Goal: Navigation & Orientation: Go to known website

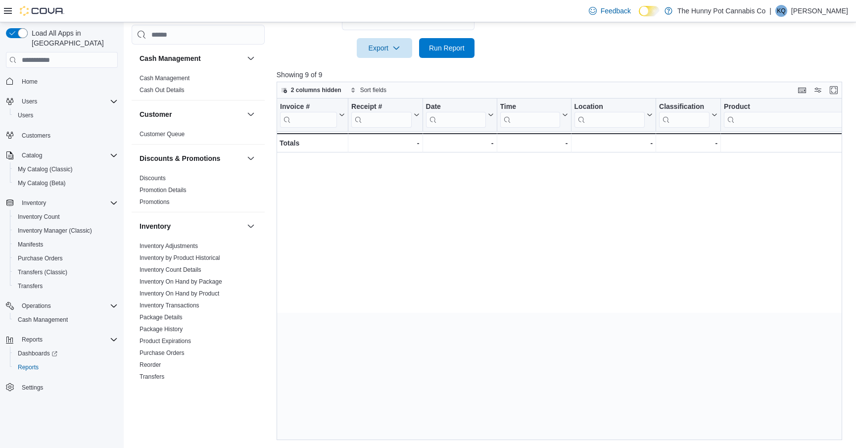
scroll to position [0, 1100]
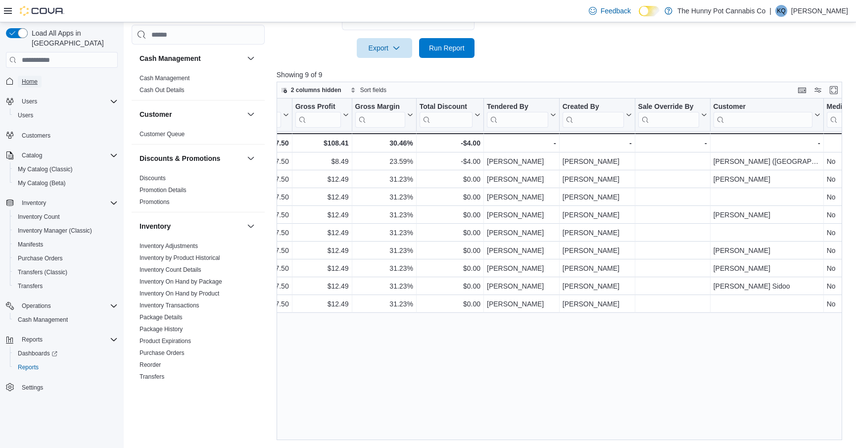
click at [24, 78] on span "Home" at bounding box center [30, 82] width 16 height 8
